Goal: Task Accomplishment & Management: Complete application form

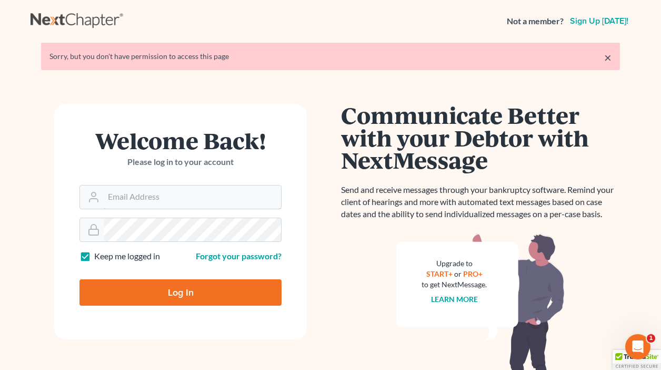
type input "drp8399@aol.com"
click at [164, 296] on input "Log In" at bounding box center [181, 292] width 202 height 26
type input "Thinking..."
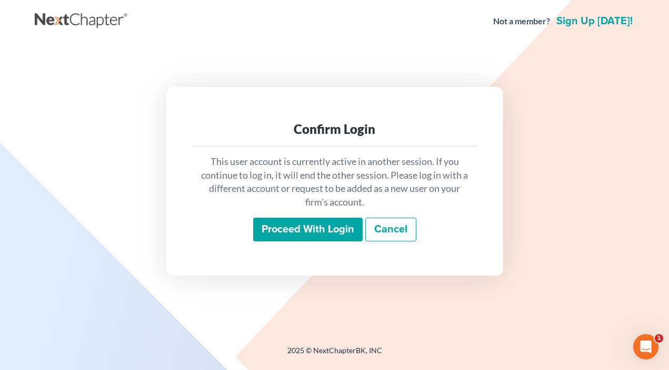
click at [289, 229] on input "Proceed with login" at bounding box center [308, 229] width 110 height 24
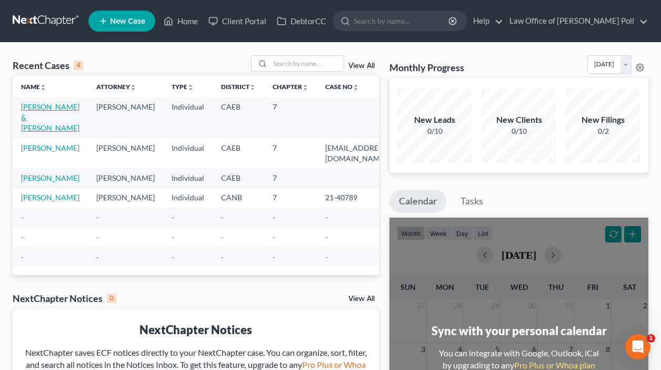
click at [40, 108] on link "Rosales, Hilda & Rivera, Reinaldo" at bounding box center [50, 117] width 58 height 30
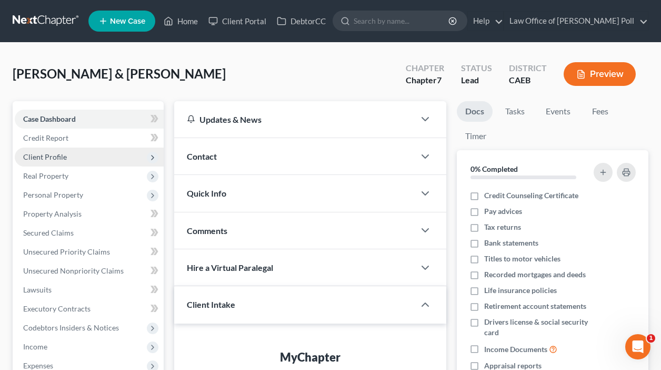
click at [54, 157] on span "Client Profile" at bounding box center [45, 156] width 44 height 9
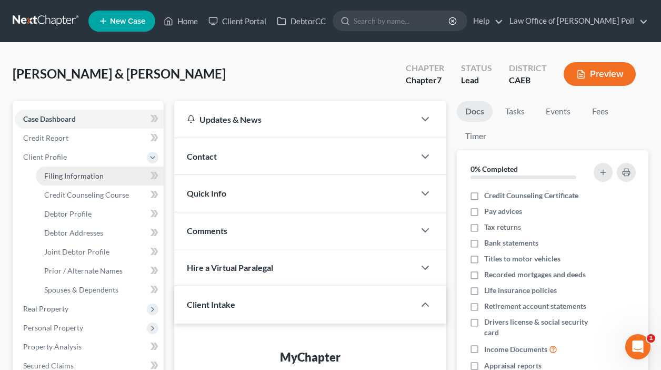
click at [60, 175] on span "Filing Information" at bounding box center [74, 175] width 60 height 9
select select "1"
select select "0"
select select "8"
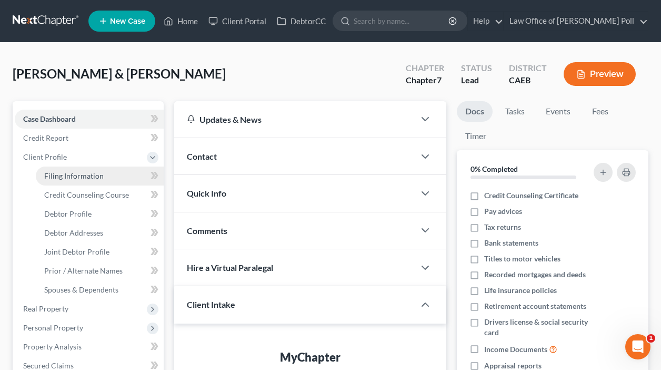
select select "4"
select select "1"
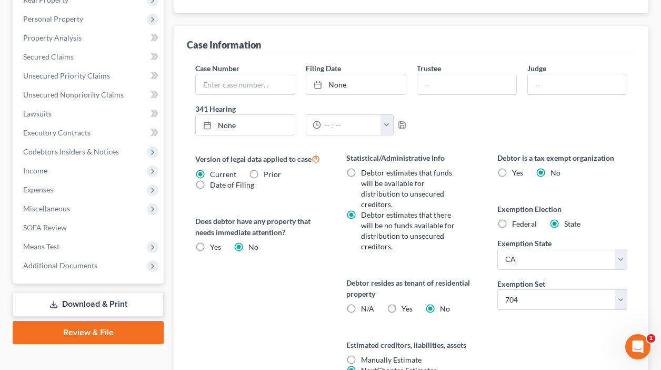
scroll to position [70, 0]
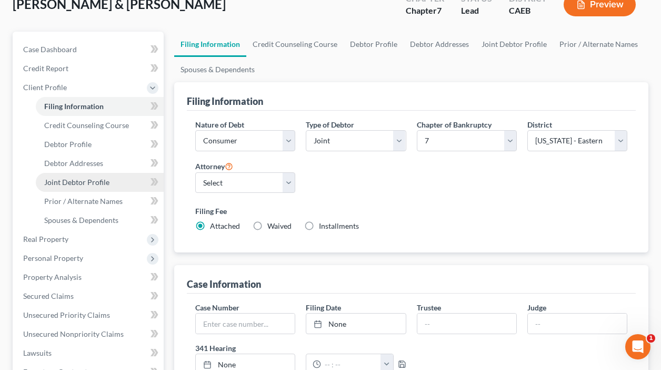
click at [84, 187] on link "Joint Debtor Profile" at bounding box center [100, 182] width 128 height 19
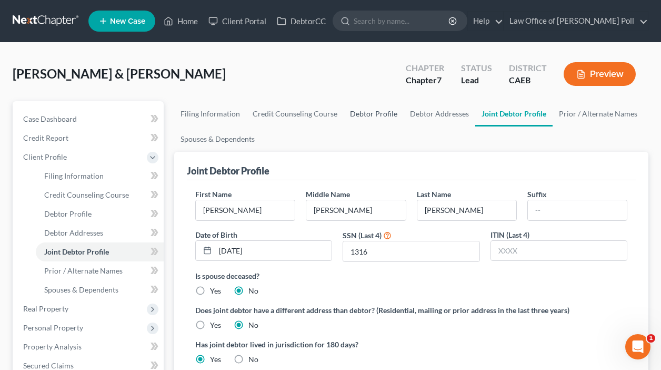
click at [369, 111] on link "Debtor Profile" at bounding box center [374, 113] width 60 height 25
select select "1"
